Goal: Information Seeking & Learning: Learn about a topic

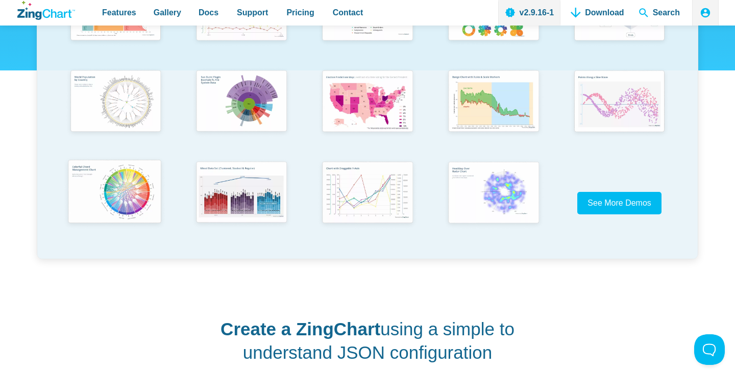
click at [125, 187] on img "App Content" at bounding box center [115, 193] width 104 height 74
click at [255, 101] on img "App Content" at bounding box center [241, 101] width 104 height 74
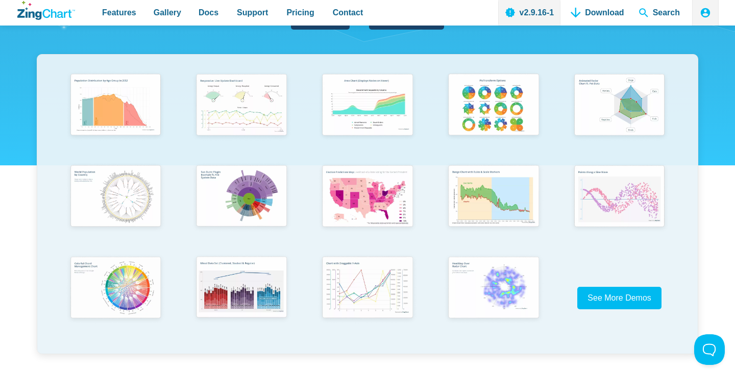
scroll to position [190, 0]
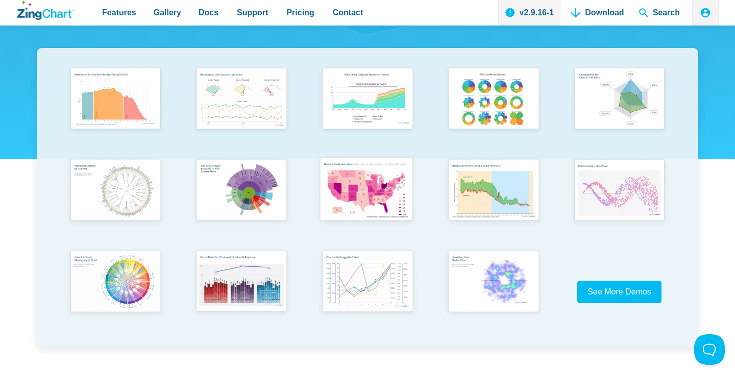
click at [363, 188] on img "App Content" at bounding box center [366, 190] width 104 height 74
click at [369, 197] on img "App Content" at bounding box center [366, 190] width 104 height 74
click at [491, 201] on img "App Content" at bounding box center [493, 190] width 104 height 74
click at [374, 91] on img "App Content" at bounding box center [366, 99] width 104 height 74
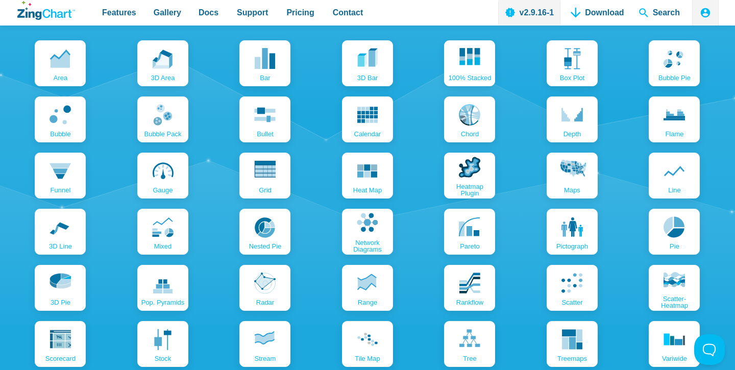
scroll to position [1162, 0]
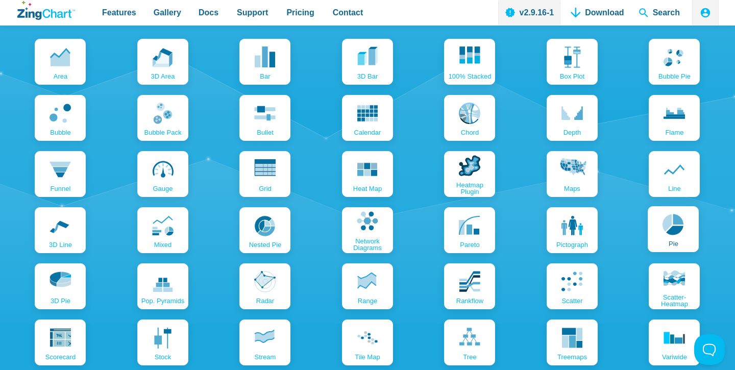
click at [676, 225] on icon "App Content" at bounding box center [673, 224] width 21 height 21
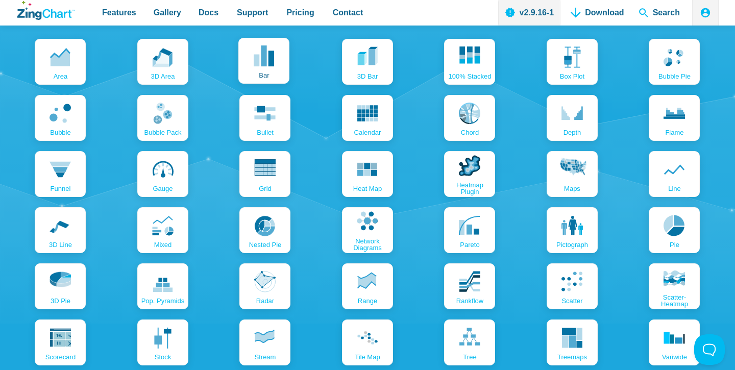
click at [266, 58] on use "App Content" at bounding box center [264, 55] width 20 height 21
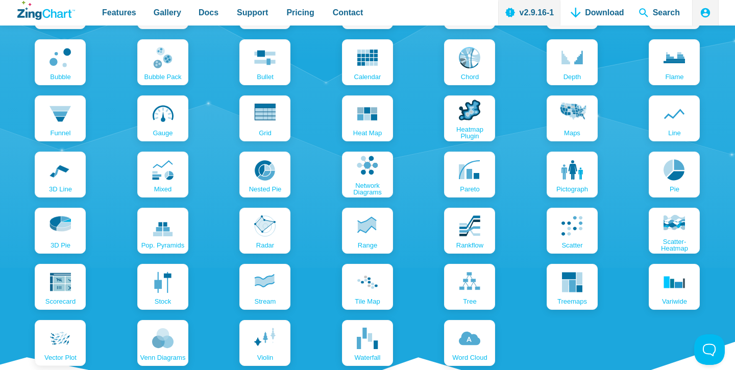
scroll to position [1217, 0]
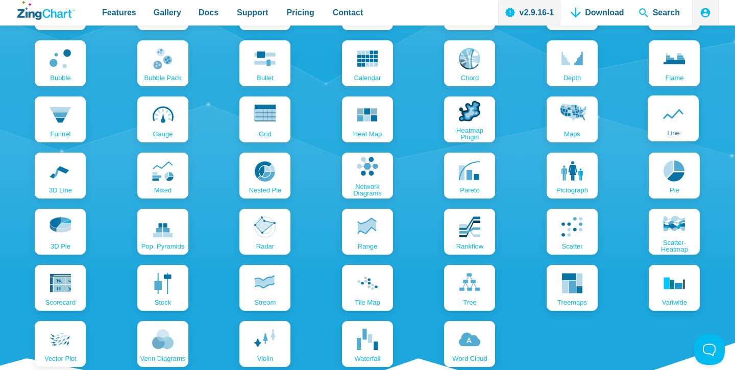
click at [680, 108] on icon "App Content" at bounding box center [673, 113] width 21 height 21
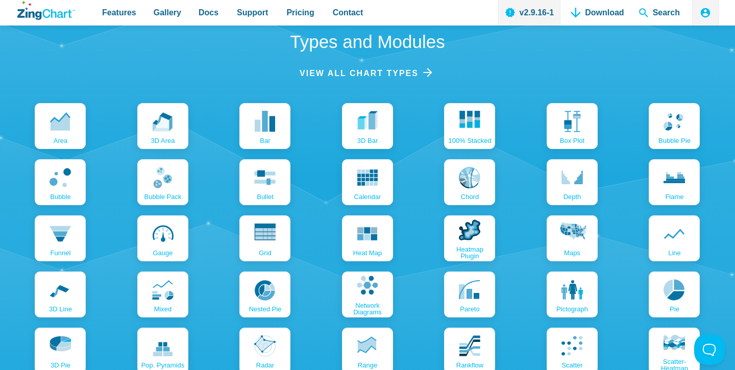
scroll to position [1098, 0]
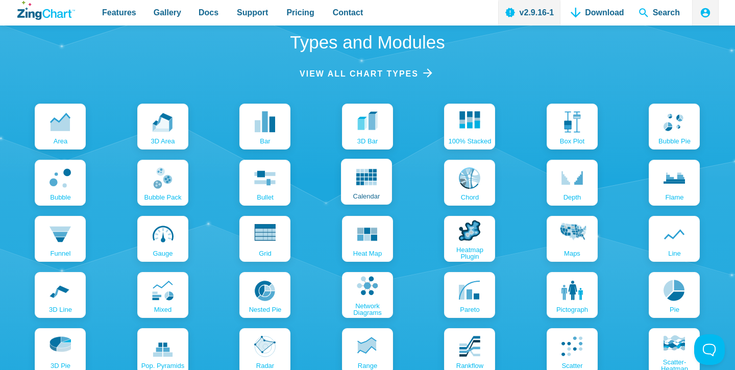
click at [369, 178] on use "App Content" at bounding box center [366, 176] width 21 height 17
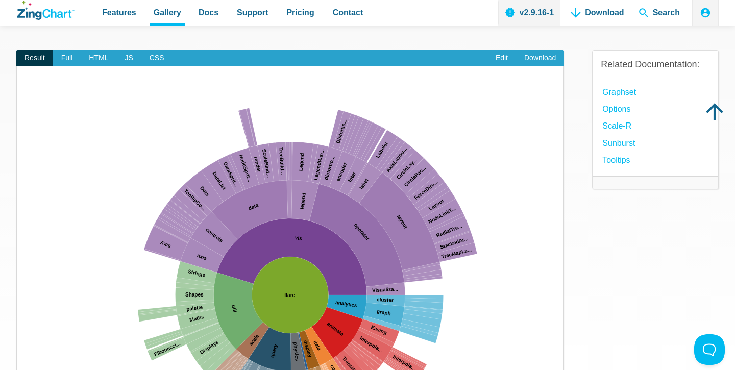
scroll to position [80, 0]
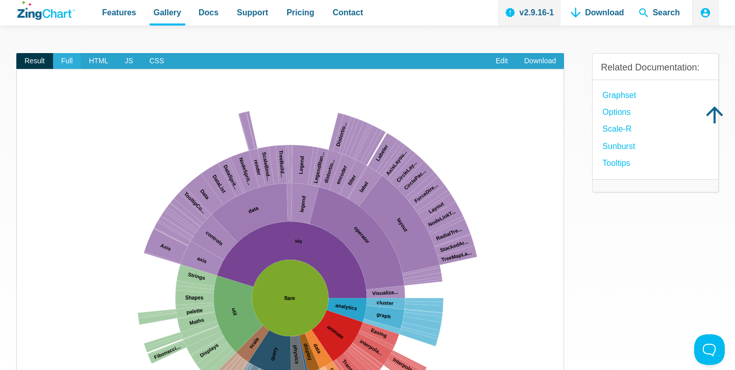
click at [66, 63] on span "Full" at bounding box center [67, 61] width 28 height 16
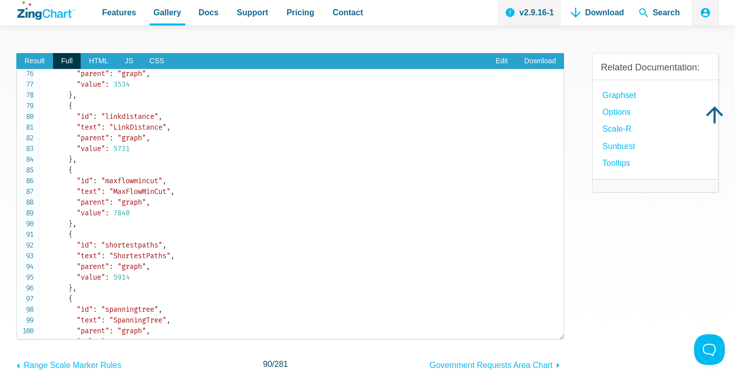
scroll to position [806, 0]
drag, startPoint x: 117, startPoint y: 140, endPoint x: 144, endPoint y: 143, distance: 27.2
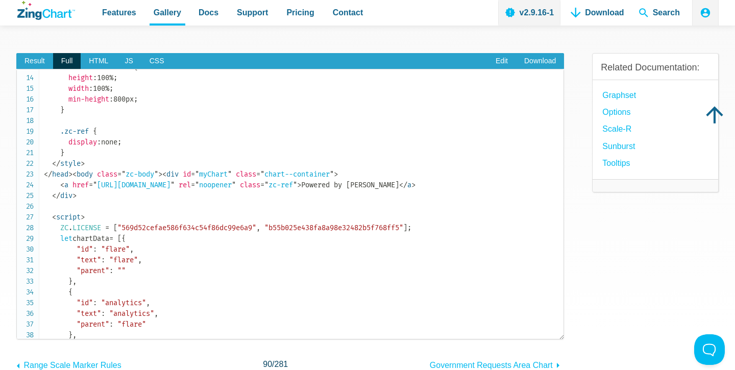
scroll to position [0, 0]
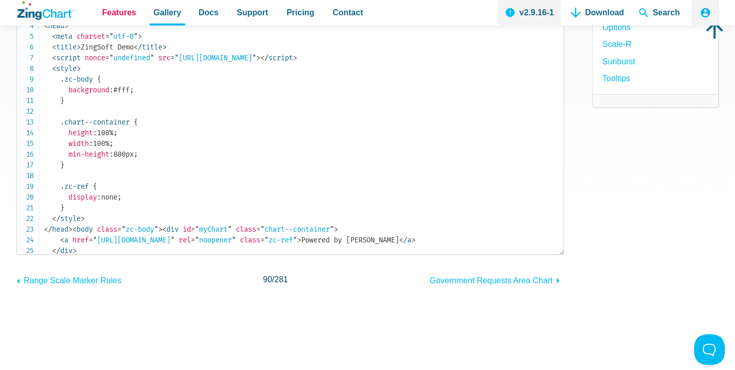
scroll to position [172, 0]
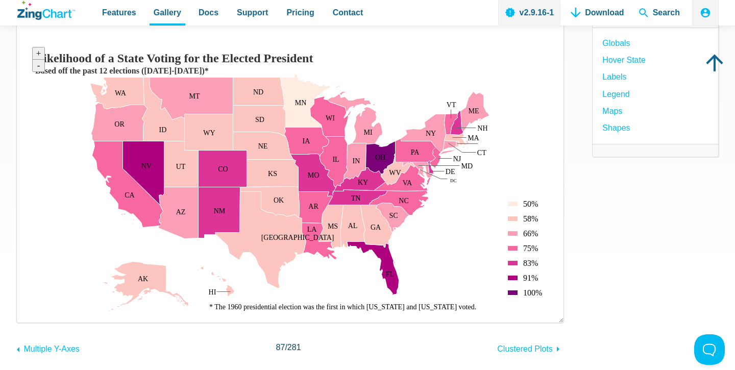
scroll to position [142, 0]
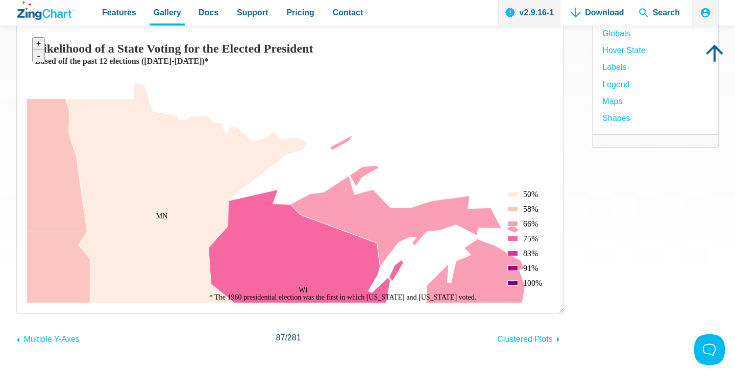
click at [27, 303] on area "Based off the past 12 elections (1960-2012)*" at bounding box center [27, 303] width 0 height 0
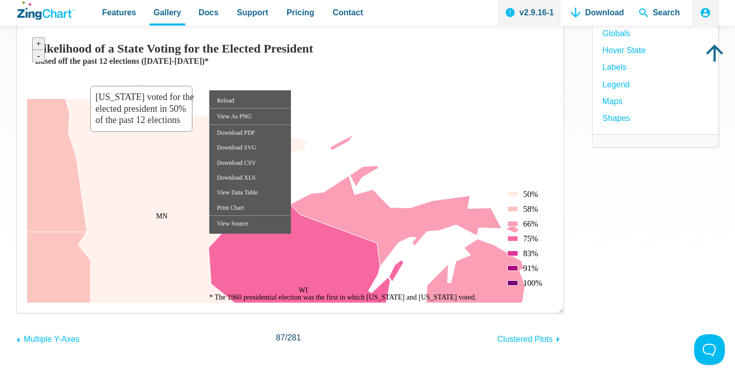
click at [27, 303] on area "Minnesota voted for the elected president in 50% of the past 12 elections" at bounding box center [27, 303] width 0 height 0
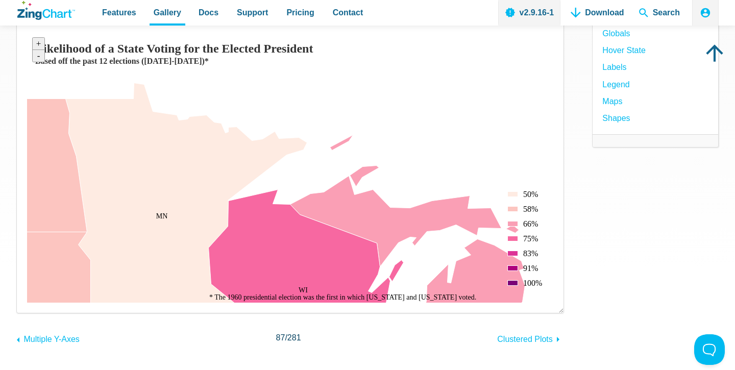
click at [472, 104] on img "App Content" at bounding box center [290, 167] width 526 height 271
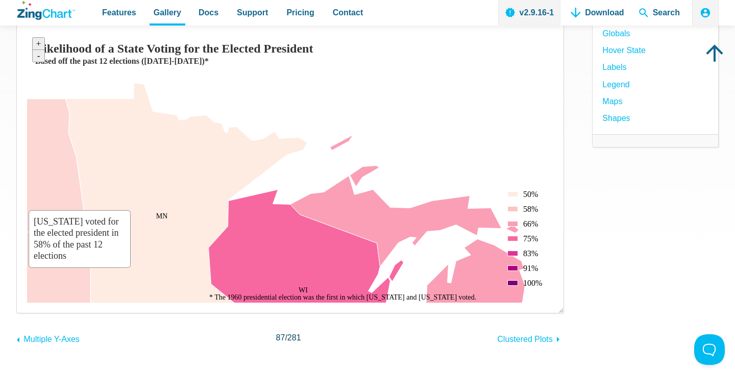
click at [27, 303] on area "South Dakota voted for the elected president in 58% of the past 12 elections" at bounding box center [27, 303] width 0 height 0
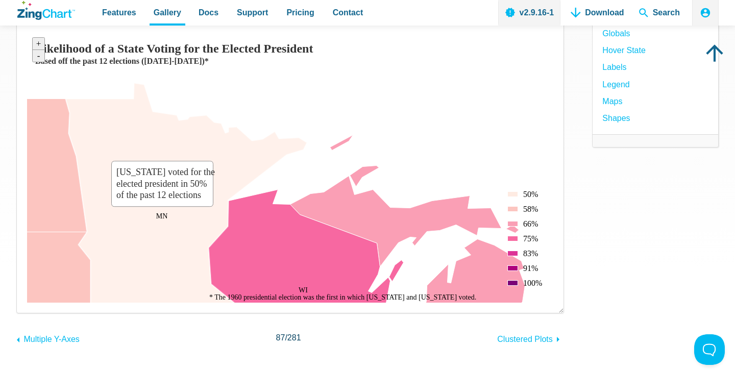
click at [27, 303] on area "Minnesota voted for the elected president in 50% of the past 12 elections" at bounding box center [27, 303] width 0 height 0
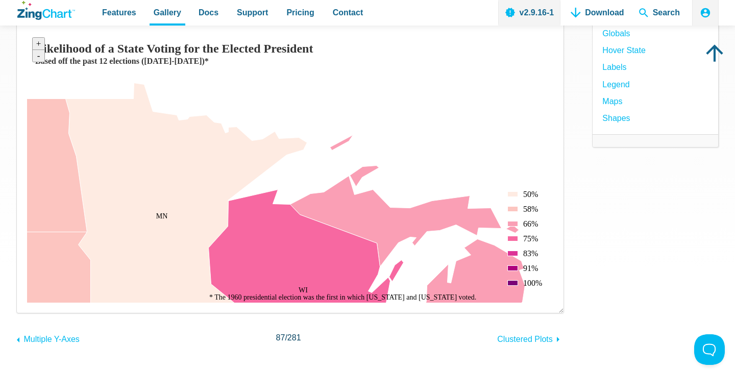
click at [27, 303] on area "* The 1960 presidential election was the first in which Hawaii and Alaska voted." at bounding box center [27, 303] width 0 height 0
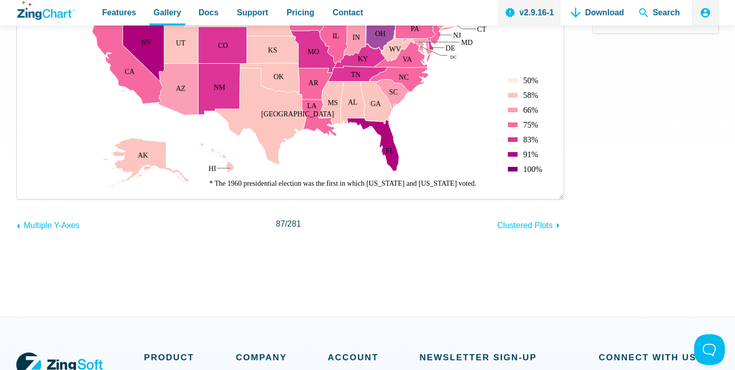
scroll to position [258, 0]
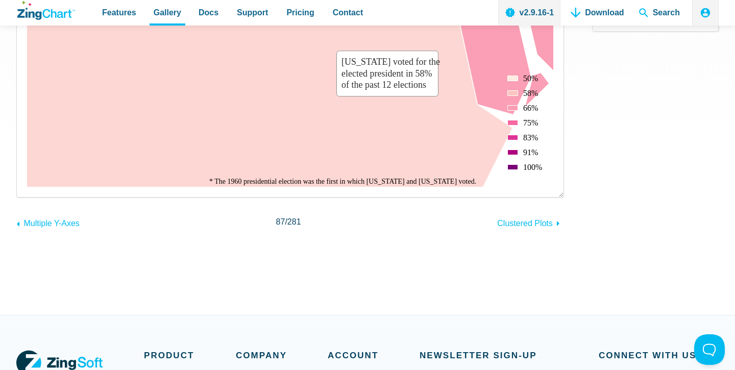
click at [27, 187] on area "Georgia voted for the elected president in 58% of the past 12 elections" at bounding box center [27, 187] width 0 height 0
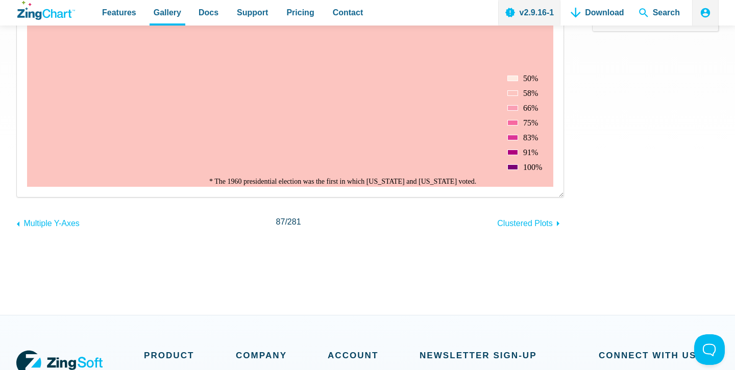
click at [516, 77] on div "App Content" at bounding box center [513, 78] width 20 height 20
click at [515, 90] on div "App Content" at bounding box center [513, 93] width 20 height 20
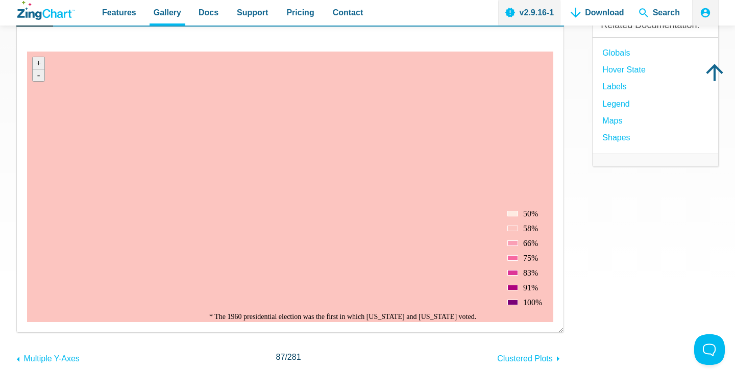
scroll to position [128, 0]
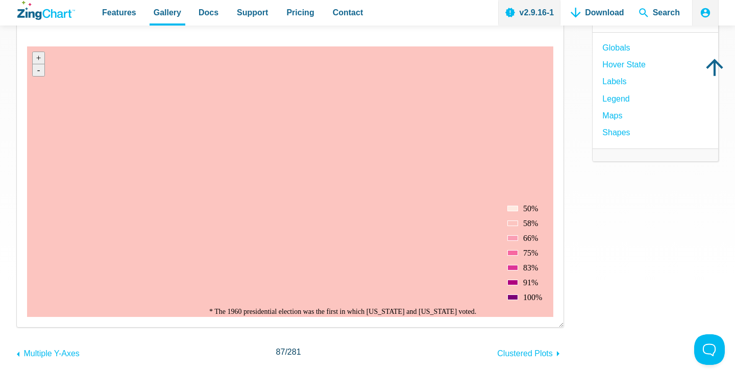
click at [27, 317] on area "Likelihood of a State Voting for the Elected President" at bounding box center [27, 317] width 0 height 0
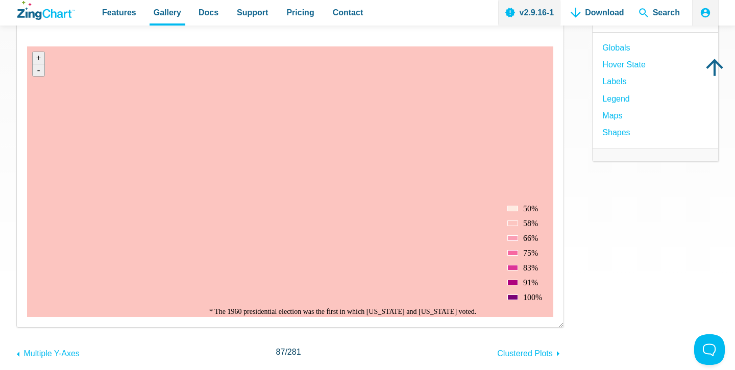
click at [27, 317] on area "Likelihood of a State Voting for the Elected President" at bounding box center [27, 317] width 0 height 0
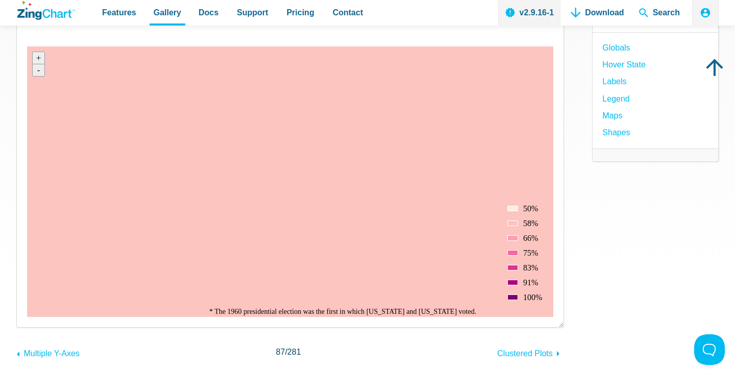
click at [27, 317] on area "Likelihood of a State Voting for the Elected President" at bounding box center [27, 317] width 0 height 0
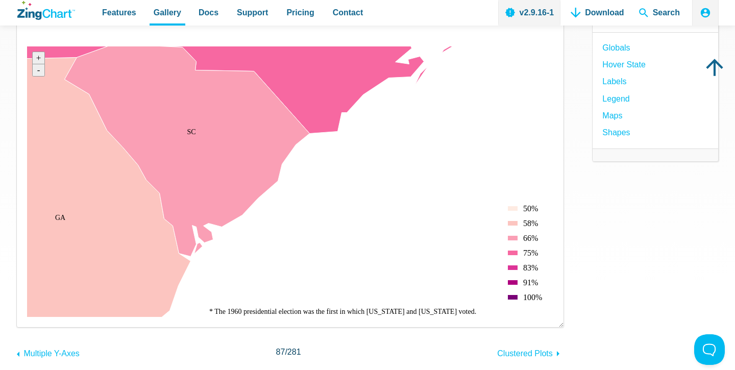
click at [413, 279] on img "App Content" at bounding box center [290, 181] width 526 height 271
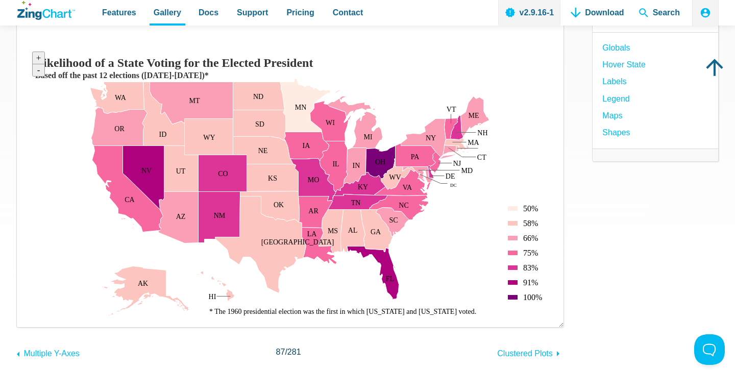
click at [27, 317] on area "Likelihood of a State Voting for the Elected President" at bounding box center [27, 317] width 0 height 0
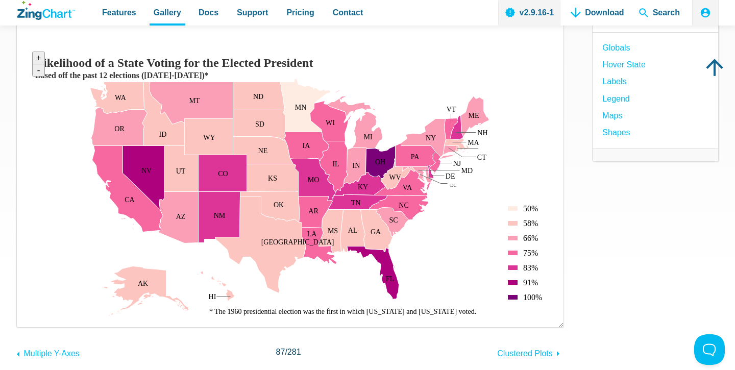
click at [27, 317] on area "Likelihood of a State Voting for the Elected President" at bounding box center [27, 317] width 0 height 0
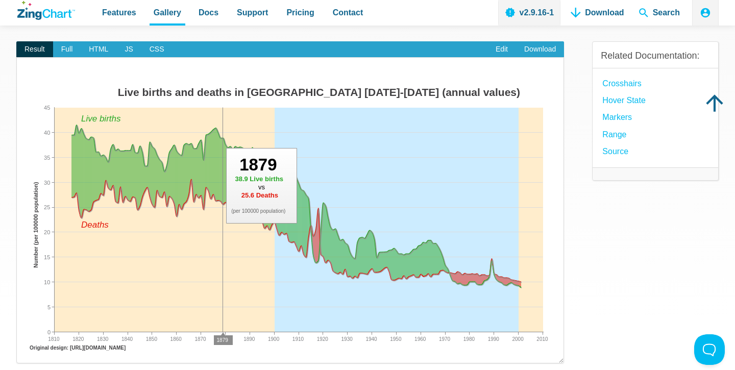
scroll to position [92, 0]
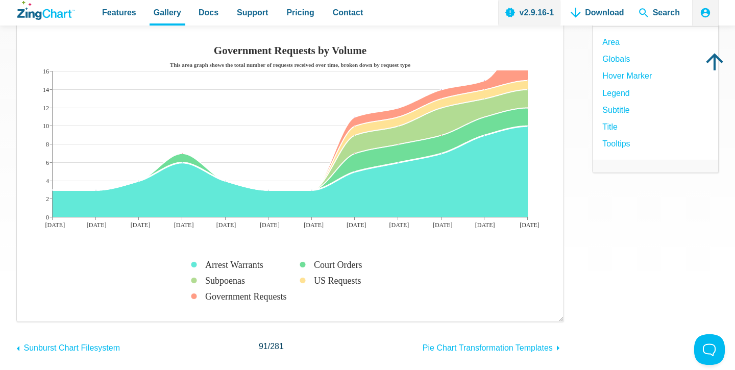
scroll to position [127, 0]
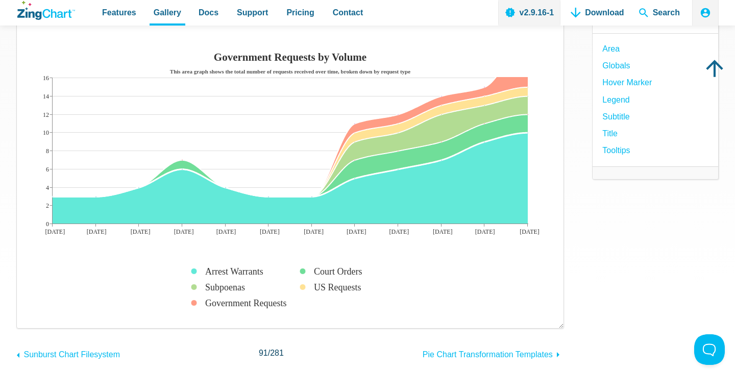
click at [245, 175] on img "App Content" at bounding box center [290, 182] width 526 height 271
click at [308, 199] on img "App Content" at bounding box center [290, 182] width 526 height 271
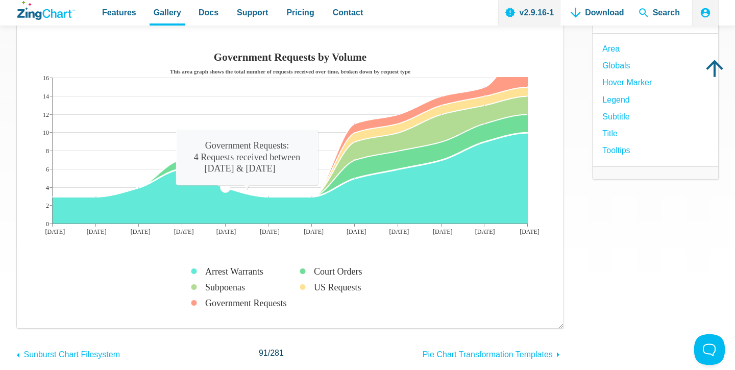
drag, startPoint x: 315, startPoint y: 197, endPoint x: 247, endPoint y: 195, distance: 67.9
click at [27, 318] on map "App Content" at bounding box center [27, 318] width 0 height 0
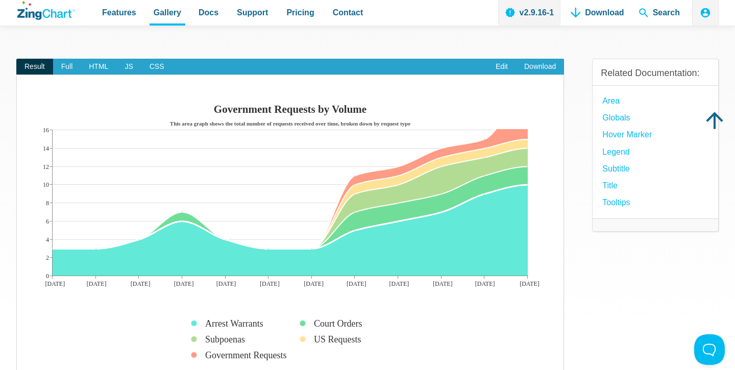
scroll to position [0, 0]
